Goal: Task Accomplishment & Management: Use online tool/utility

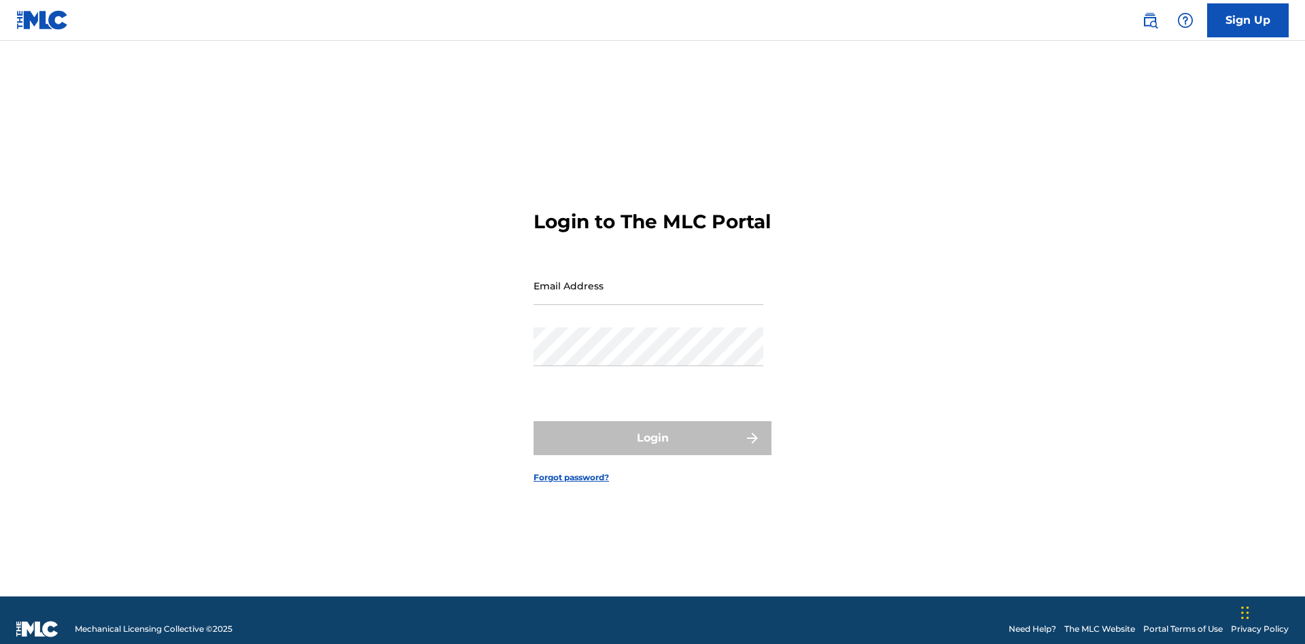
scroll to position [18, 0]
click at [648, 279] on input "Email Address" at bounding box center [648, 285] width 230 height 39
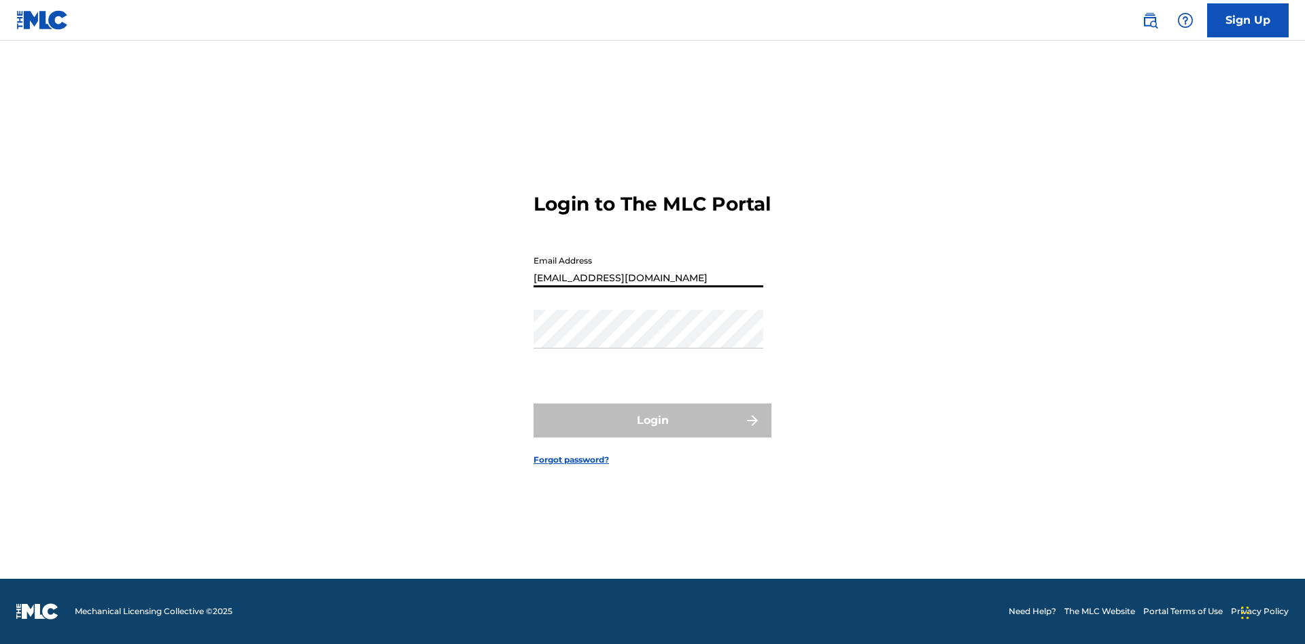
type input "[EMAIL_ADDRESS][DOMAIN_NAME]"
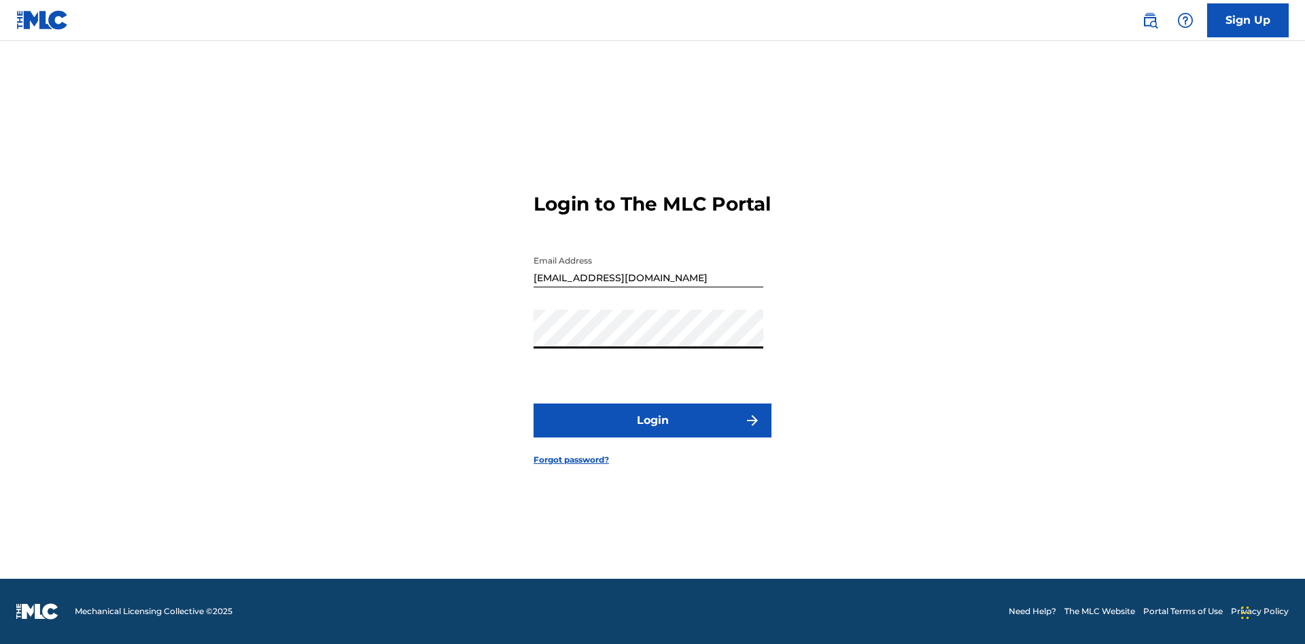
click at [652, 432] on button "Login" at bounding box center [652, 421] width 238 height 34
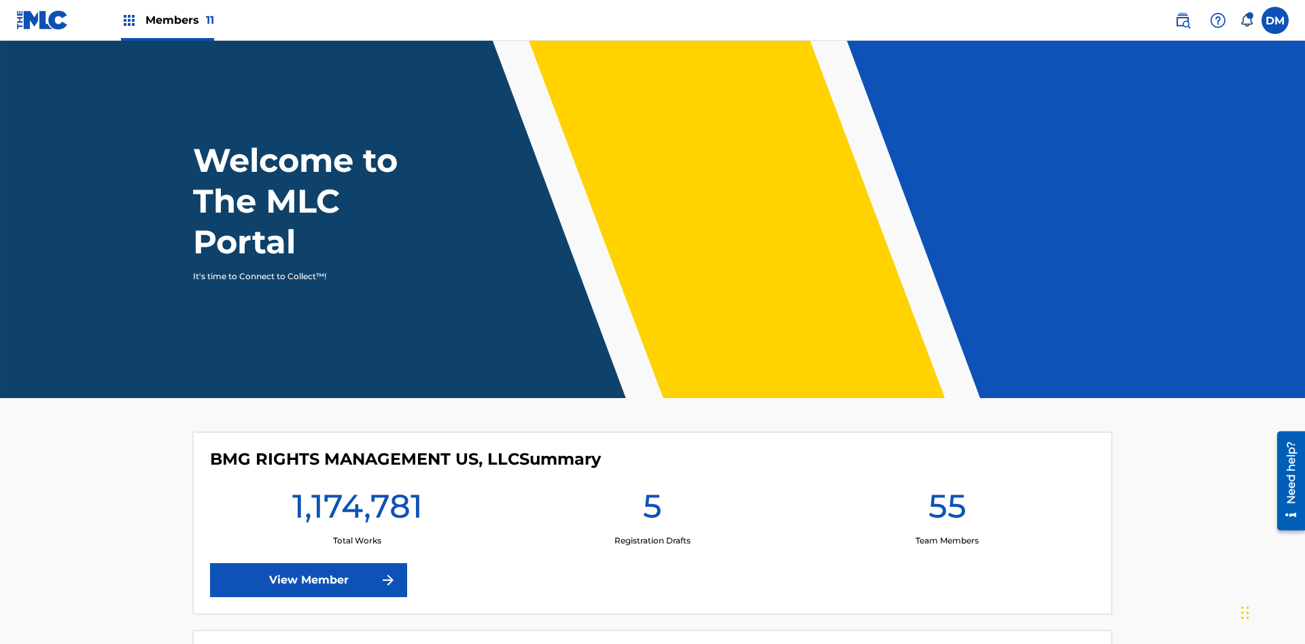
click at [167, 20] on span "Members 11" at bounding box center [179, 20] width 69 height 16
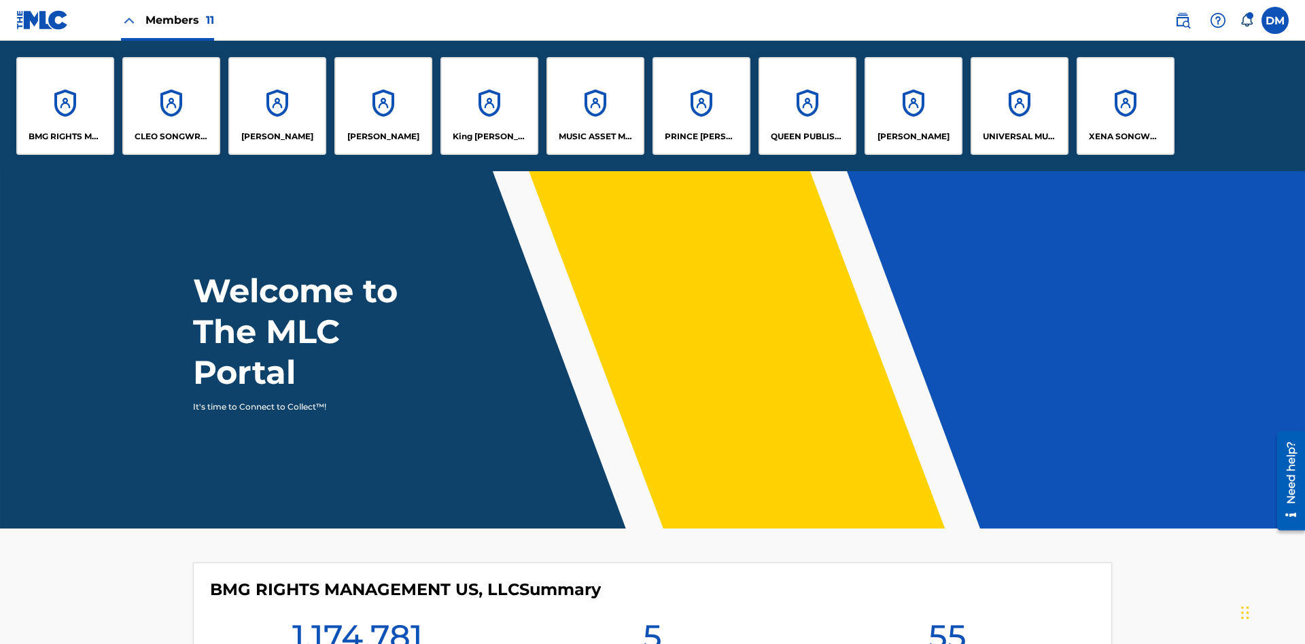
click at [383, 137] on p "[PERSON_NAME]" at bounding box center [383, 136] width 72 height 12
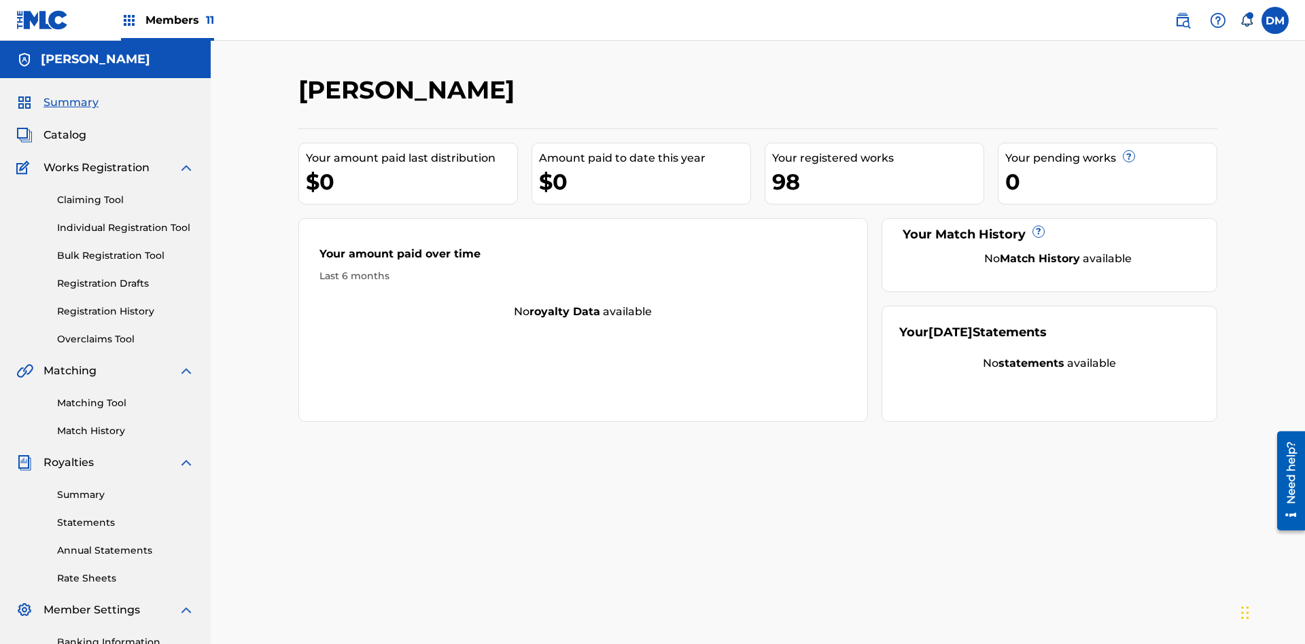
click at [126, 332] on link "Overclaims Tool" at bounding box center [125, 339] width 137 height 14
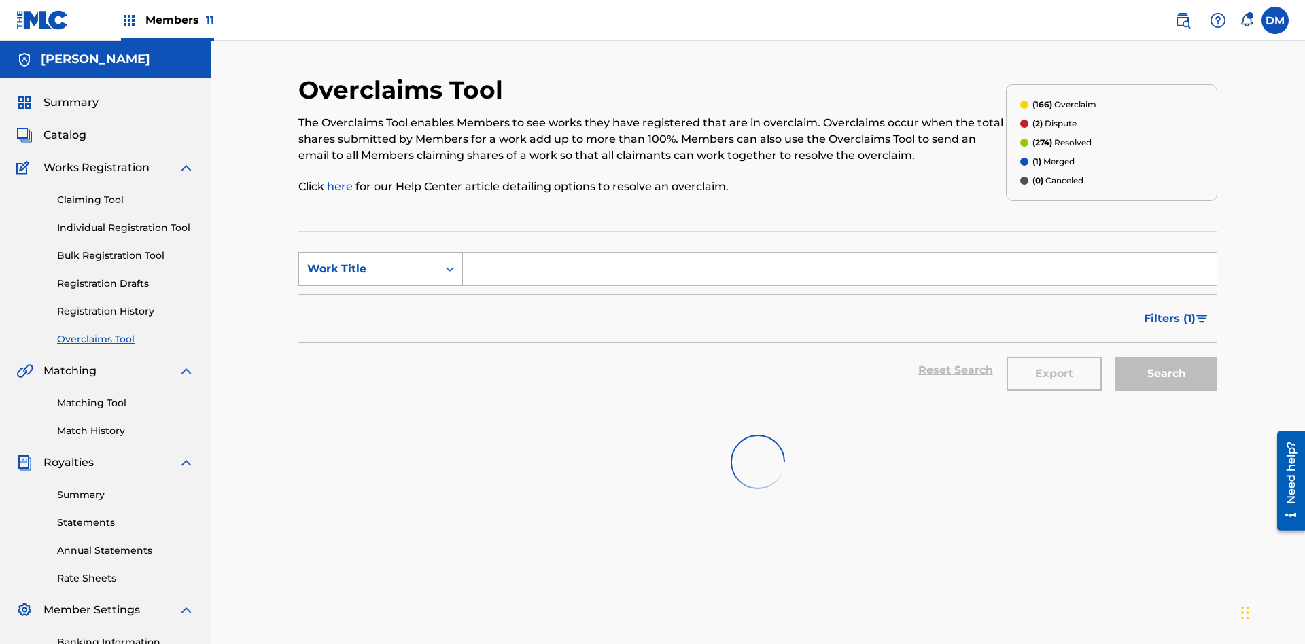
click at [368, 261] on div "Work Title" at bounding box center [368, 269] width 122 height 16
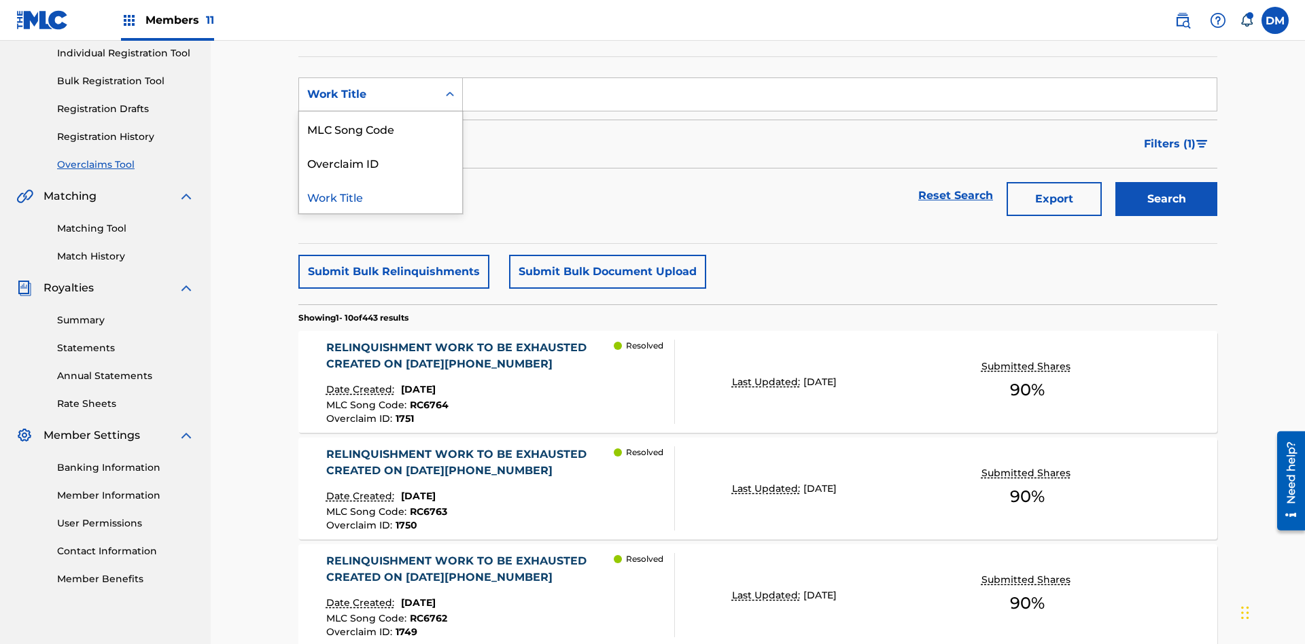
click at [381, 162] on div "Overclaim ID" at bounding box center [380, 162] width 163 height 34
click at [839, 98] on input "Search Form" at bounding box center [840, 94] width 754 height 33
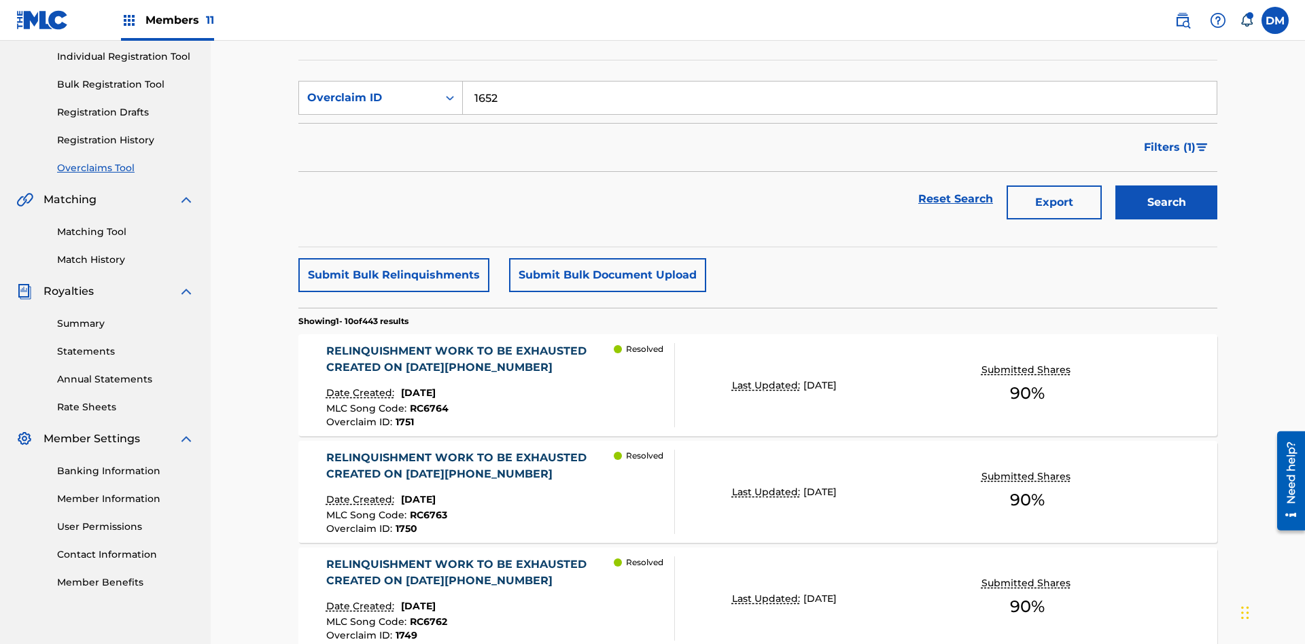
type input "1652"
click at [1166, 186] on button "Search" at bounding box center [1166, 203] width 102 height 34
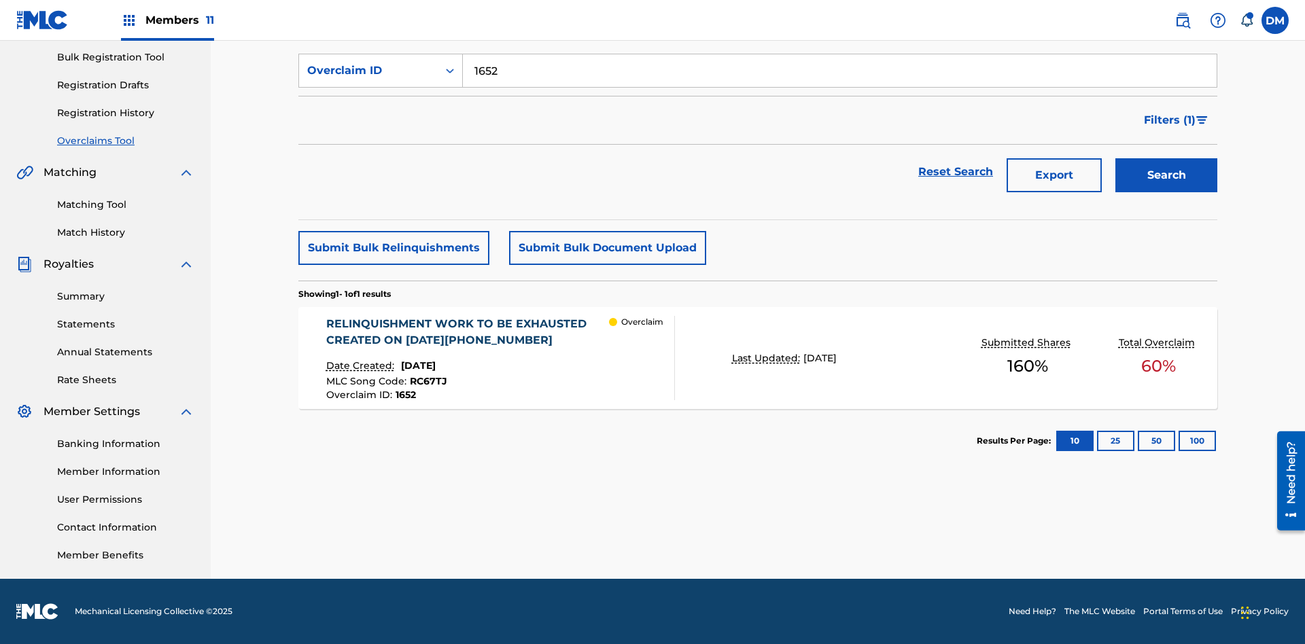
click at [467, 332] on div "RELINQUISHMENT WORK TO BE EXHAUSTED CREATED ON [DATE][PHONE_NUMBER]" at bounding box center [467, 332] width 283 height 33
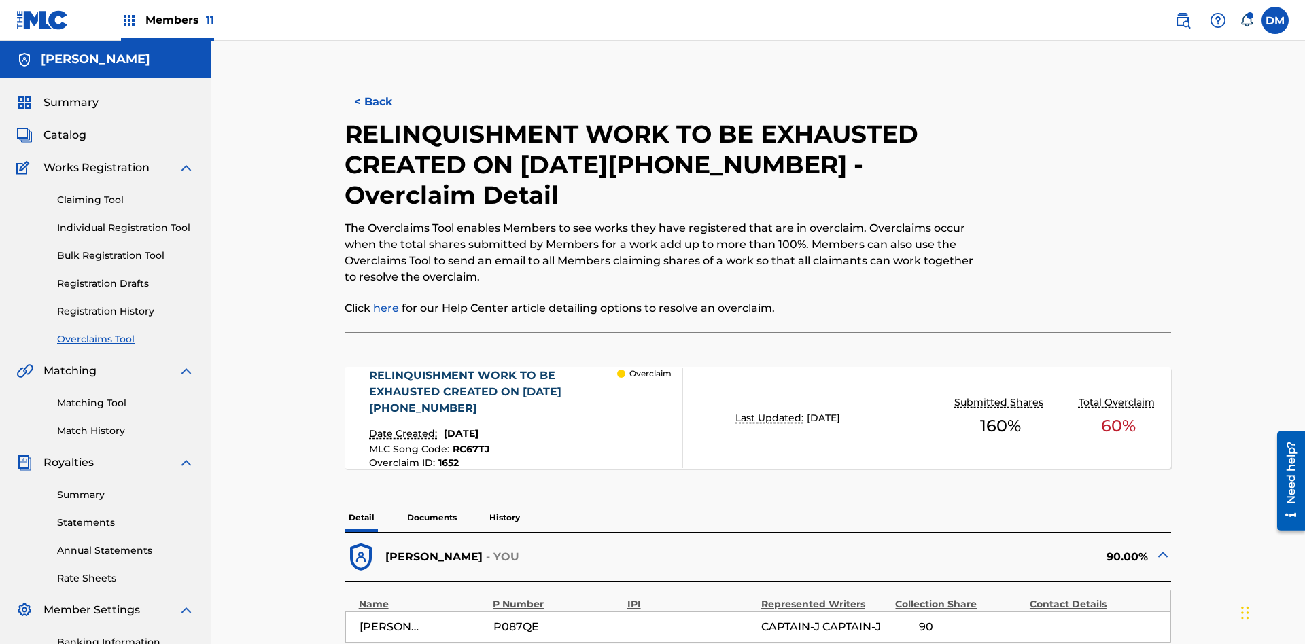
scroll to position [427, 0]
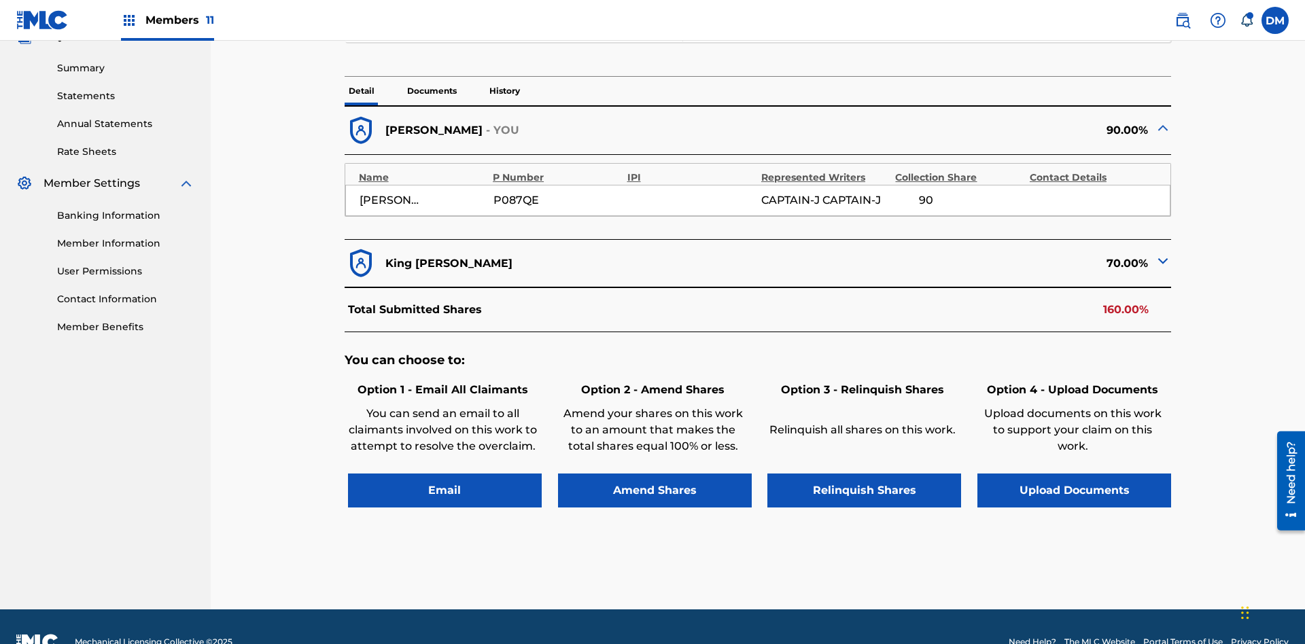
click at [864, 474] on button "Relinquish Shares" at bounding box center [864, 491] width 194 height 34
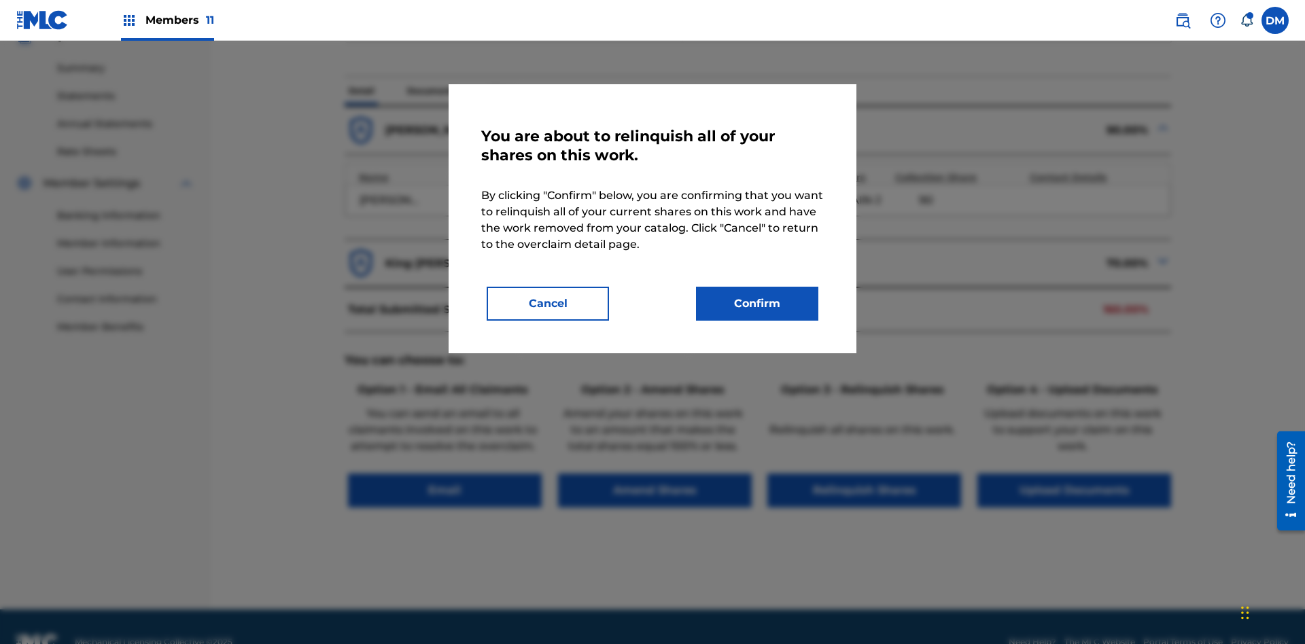
click at [757, 304] on button "Confirm" at bounding box center [757, 304] width 122 height 34
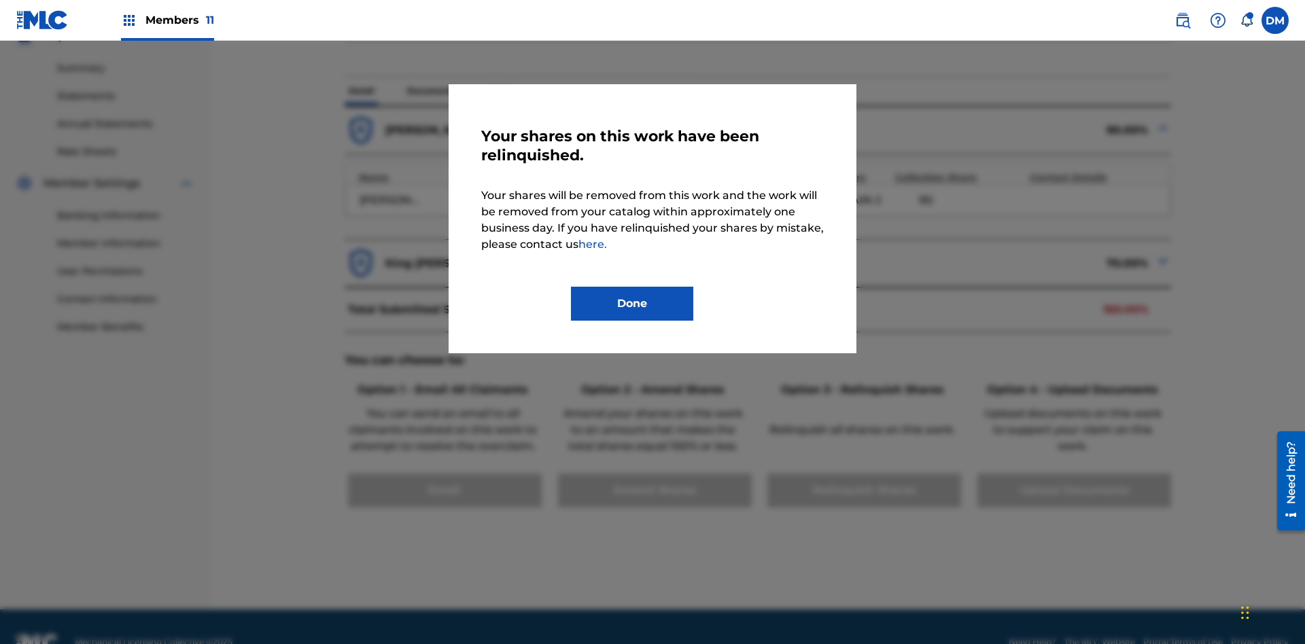
click at [632, 304] on button "Done" at bounding box center [632, 304] width 122 height 34
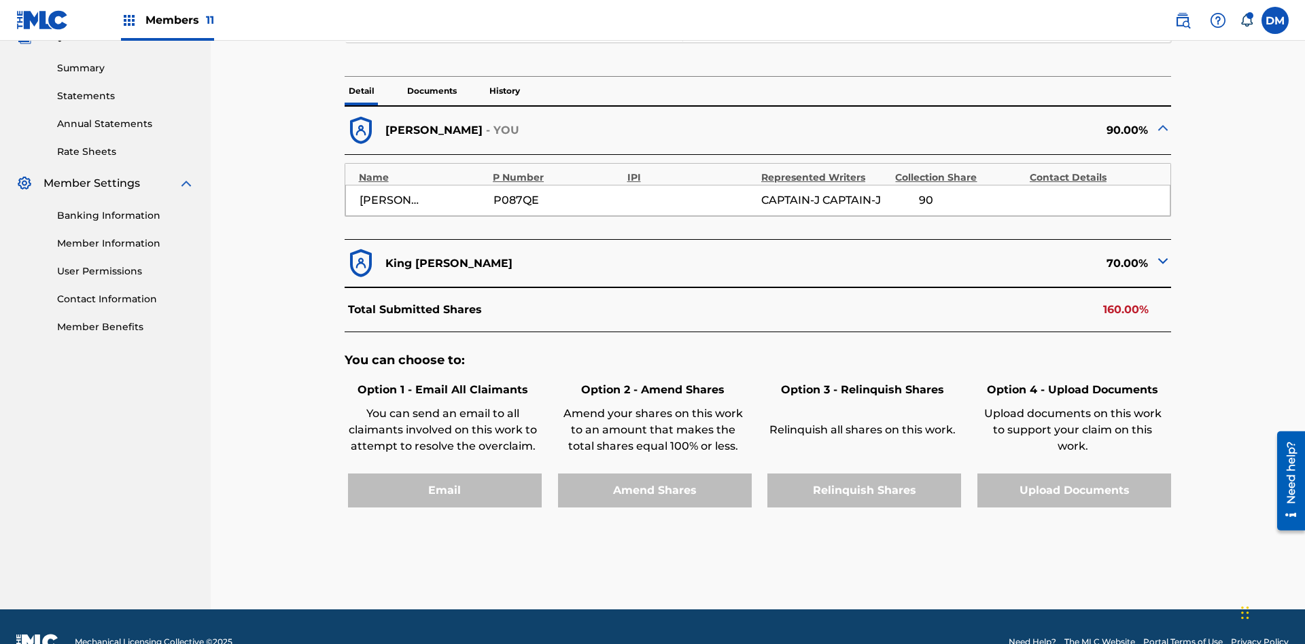
click at [504, 96] on p "History" at bounding box center [504, 91] width 39 height 29
